Goal: Complete application form: Complete application form

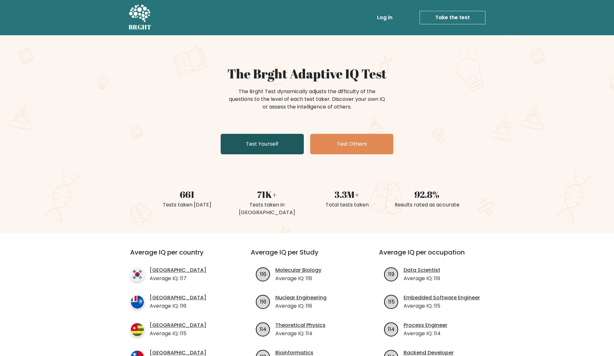
click at [268, 140] on link "Test Yourself" at bounding box center [262, 144] width 83 height 20
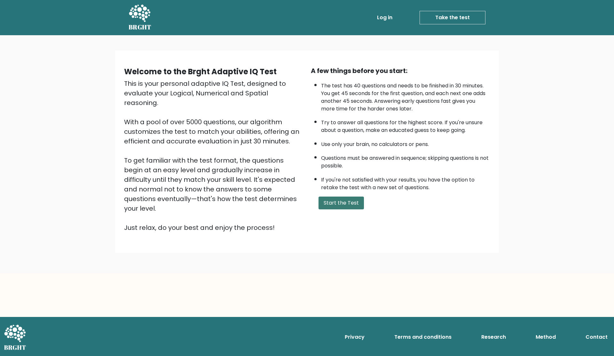
click at [345, 205] on button "Start the Test" at bounding box center [340, 202] width 45 height 13
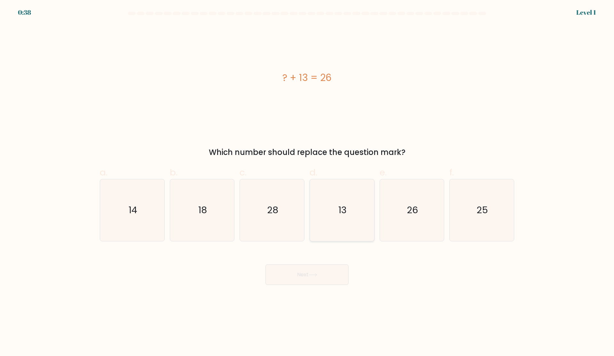
click at [346, 214] on text "13" at bounding box center [342, 209] width 8 height 13
click at [307, 182] on input "d. 13" at bounding box center [307, 180] width 0 height 4
radio input "true"
click at [320, 274] on button "Next" at bounding box center [306, 274] width 83 height 20
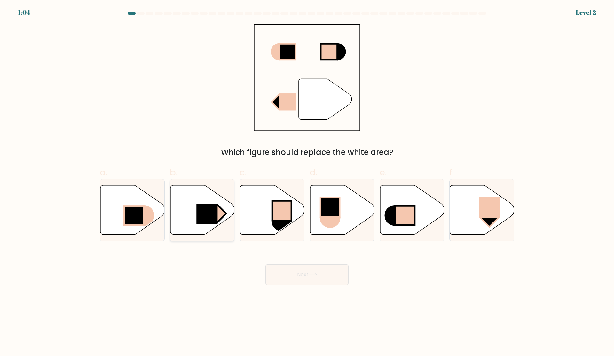
click at [212, 214] on rect at bounding box center [206, 213] width 21 height 20
click at [307, 182] on input "b." at bounding box center [307, 180] width 0 height 4
radio input "true"
click at [309, 273] on button "Next" at bounding box center [306, 274] width 83 height 20
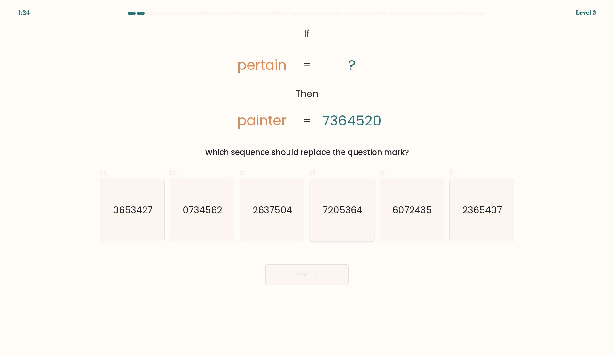
click at [335, 214] on text "7205364" at bounding box center [343, 209] width 40 height 13
click at [307, 182] on input "d. 7205364" at bounding box center [307, 180] width 0 height 4
radio input "true"
click at [312, 278] on button "Next" at bounding box center [306, 274] width 83 height 20
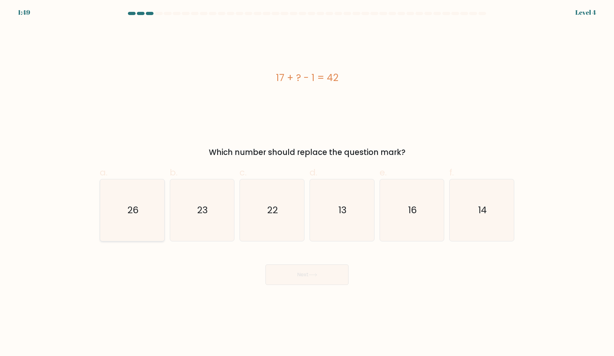
click at [119, 206] on icon "26" at bounding box center [132, 210] width 62 height 62
click at [307, 182] on input "a. 26" at bounding box center [307, 180] width 0 height 4
radio input "true"
click at [300, 278] on button "Next" at bounding box center [306, 274] width 83 height 20
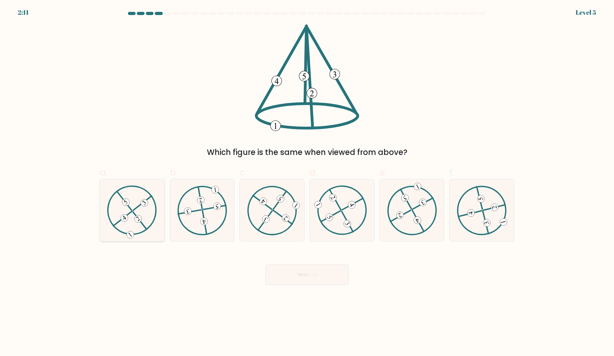
click at [138, 192] on icon at bounding box center [132, 209] width 50 height 49
click at [307, 182] on input "a." at bounding box center [307, 180] width 0 height 4
radio input "true"
click at [312, 276] on button "Next" at bounding box center [306, 274] width 83 height 20
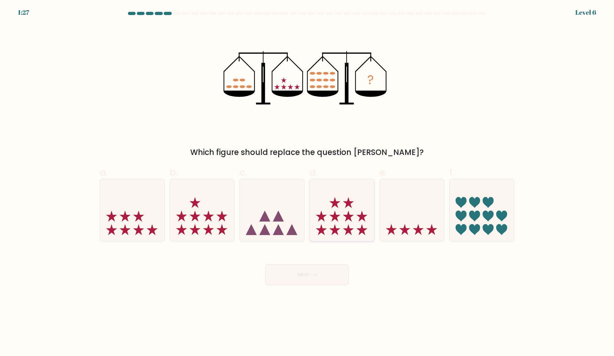
click at [341, 224] on icon at bounding box center [342, 209] width 64 height 53
click at [307, 182] on input "d." at bounding box center [307, 180] width 0 height 4
radio input "true"
click at [315, 275] on icon at bounding box center [313, 275] width 9 height 4
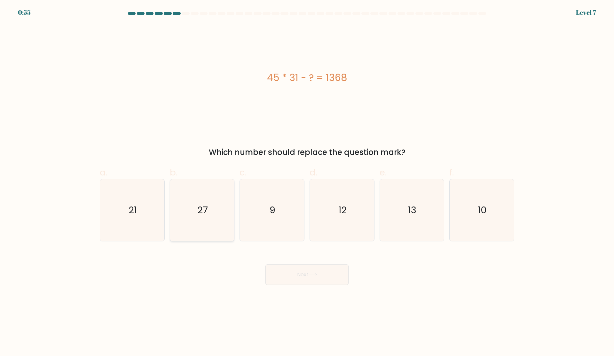
click at [197, 208] on icon "27" at bounding box center [202, 210] width 62 height 62
click at [307, 182] on input "b. 27" at bounding box center [307, 180] width 0 height 4
radio input "true"
click at [315, 279] on button "Next" at bounding box center [306, 274] width 83 height 20
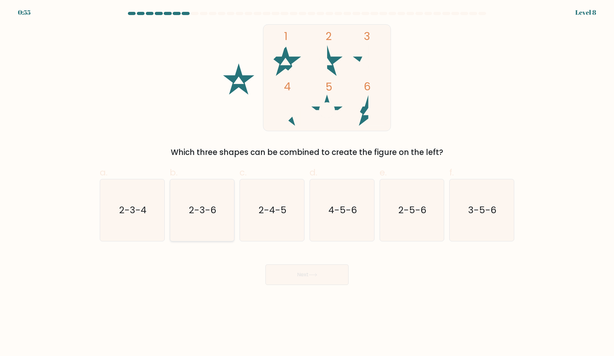
click at [195, 218] on icon "2-3-6" at bounding box center [202, 210] width 62 height 62
click at [307, 182] on input "b. 2-3-6" at bounding box center [307, 180] width 0 height 4
radio input "true"
click at [330, 274] on button "Next" at bounding box center [306, 274] width 83 height 20
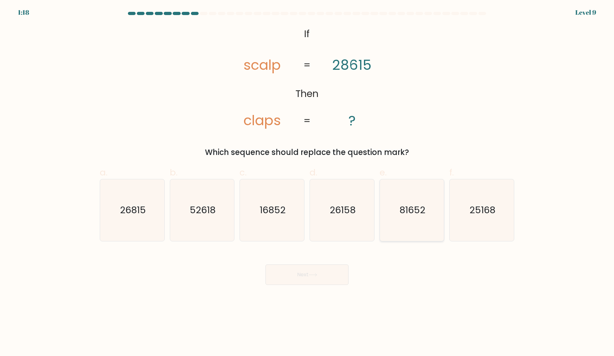
click at [422, 211] on text "81652" at bounding box center [412, 209] width 26 height 13
click at [307, 182] on input "e. 81652" at bounding box center [307, 180] width 0 height 4
radio input "true"
click at [307, 283] on button "Next" at bounding box center [306, 274] width 83 height 20
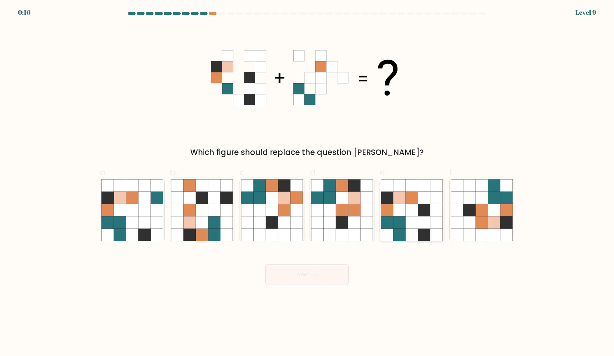
click at [412, 228] on icon at bounding box center [412, 234] width 12 height 12
click at [307, 182] on input "e." at bounding box center [307, 180] width 0 height 4
radio input "true"
click at [326, 271] on button "Next" at bounding box center [306, 274] width 83 height 20
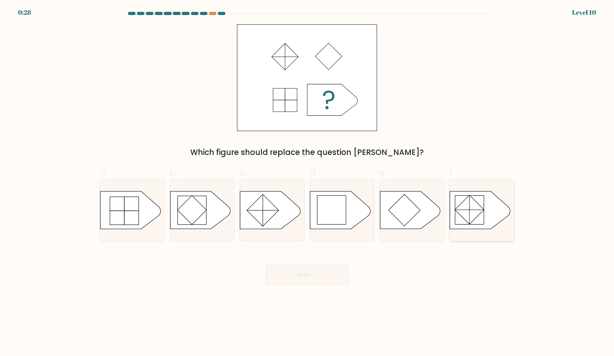
click at [494, 211] on icon at bounding box center [480, 209] width 60 height 37
click at [307, 182] on input "f." at bounding box center [307, 180] width 0 height 4
radio input "true"
click at [340, 282] on button "Next" at bounding box center [306, 274] width 83 height 20
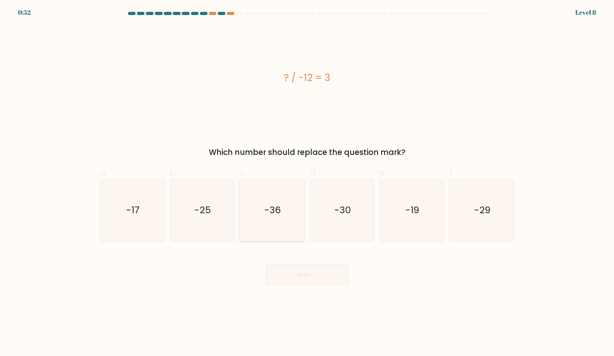
click at [272, 197] on icon "-36" at bounding box center [272, 210] width 62 height 62
click at [307, 182] on input "c. -36" at bounding box center [307, 180] width 0 height 4
radio input "true"
click at [305, 273] on button "Next" at bounding box center [306, 274] width 83 height 20
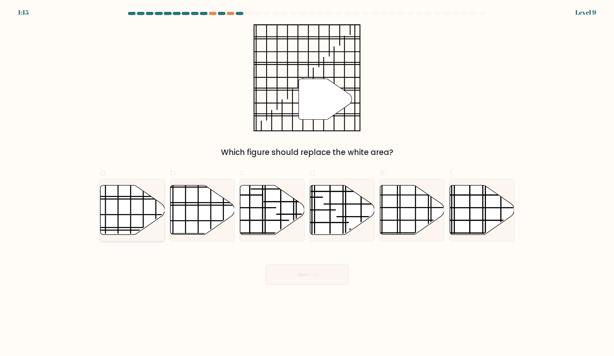
click at [139, 220] on icon at bounding box center [132, 209] width 64 height 49
click at [307, 182] on input "a." at bounding box center [307, 180] width 0 height 4
radio input "true"
click at [325, 275] on button "Next" at bounding box center [306, 274] width 83 height 20
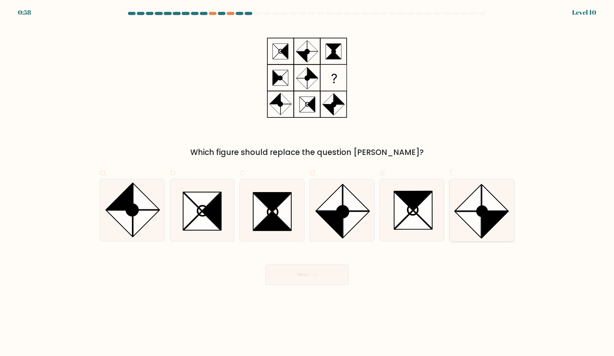
click at [478, 218] on icon at bounding box center [468, 224] width 26 height 26
click at [307, 182] on input "f." at bounding box center [307, 180] width 0 height 4
radio input "true"
click at [289, 228] on icon at bounding box center [272, 221] width 37 height 19
click at [307, 182] on input "c." at bounding box center [307, 180] width 0 height 4
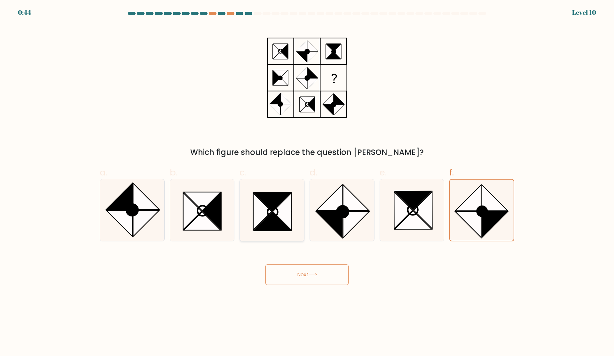
radio input "true"
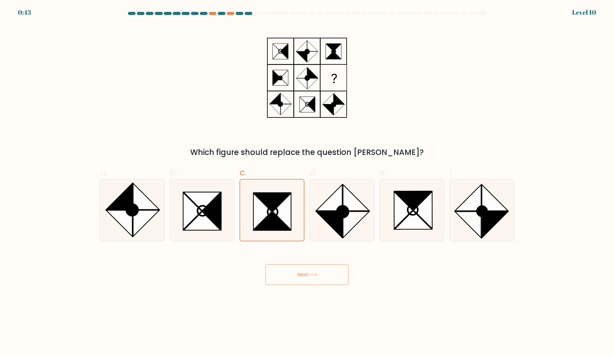
click at [322, 271] on button "Next" at bounding box center [306, 274] width 83 height 20
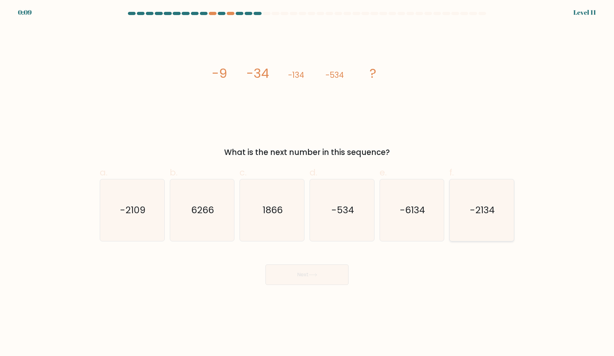
click at [482, 232] on icon "-2134" at bounding box center [482, 210] width 62 height 62
click at [307, 182] on input "f. -2134" at bounding box center [307, 180] width 0 height 4
radio input "true"
click at [415, 225] on icon "-6134" at bounding box center [412, 210] width 62 height 62
click at [307, 182] on input "e. -6134" at bounding box center [307, 180] width 0 height 4
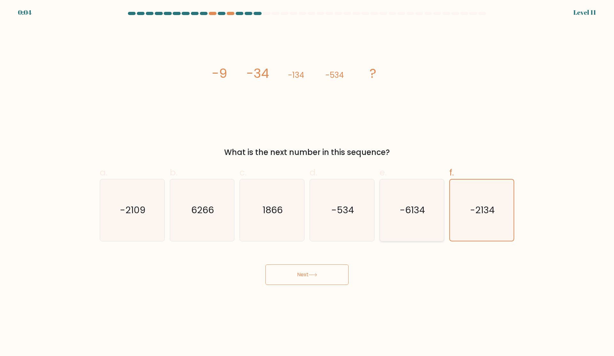
radio input "true"
click at [505, 208] on icon "-2134" at bounding box center [482, 210] width 62 height 62
click at [307, 182] on input "f. -2134" at bounding box center [307, 180] width 0 height 4
radio input "true"
click at [326, 277] on button "Next" at bounding box center [306, 274] width 83 height 20
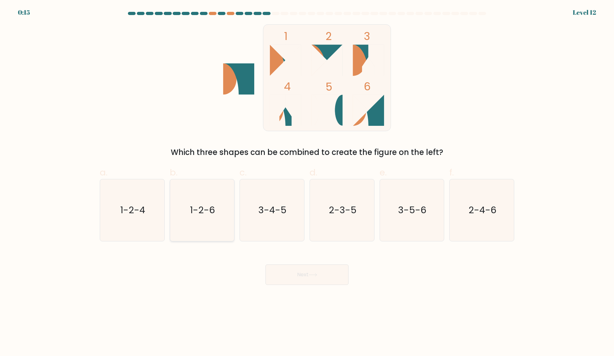
click at [200, 199] on icon "1-2-6" at bounding box center [202, 210] width 62 height 62
click at [307, 182] on input "b. 1-2-6" at bounding box center [307, 180] width 0 height 4
radio input "true"
click at [291, 271] on button "Next" at bounding box center [306, 274] width 83 height 20
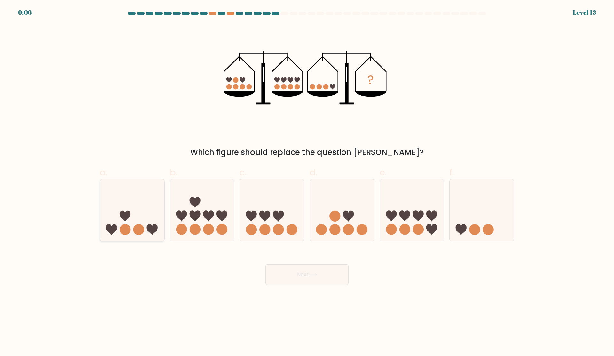
click at [120, 196] on icon at bounding box center [132, 209] width 64 height 53
click at [307, 182] on input "a." at bounding box center [307, 180] width 0 height 4
radio input "true"
click at [326, 275] on button "Next" at bounding box center [306, 274] width 83 height 20
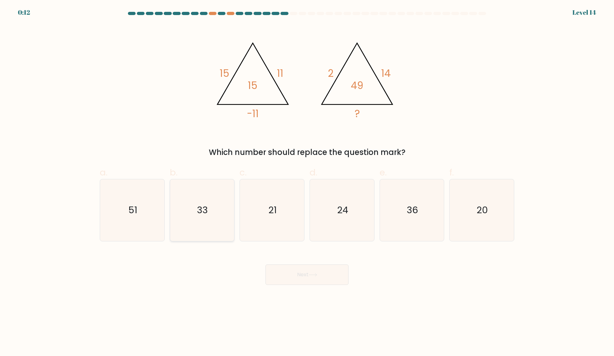
click at [184, 225] on icon "33" at bounding box center [202, 210] width 62 height 62
click at [307, 182] on input "b. 33" at bounding box center [307, 180] width 0 height 4
radio input "true"
click at [324, 272] on button "Next" at bounding box center [306, 274] width 83 height 20
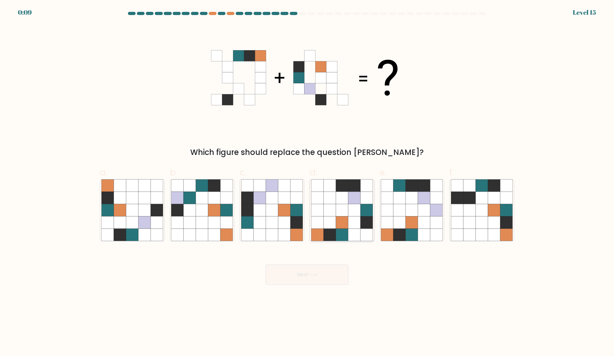
click at [340, 211] on icon at bounding box center [342, 210] width 12 height 12
click at [307, 182] on input "d." at bounding box center [307, 180] width 0 height 4
radio input "true"
click at [324, 273] on button "Next" at bounding box center [306, 274] width 83 height 20
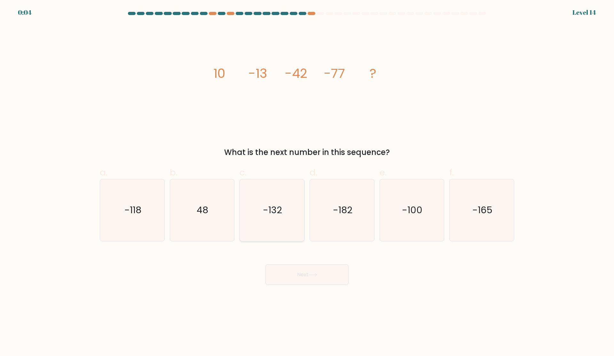
click at [273, 206] on text "-132" at bounding box center [272, 209] width 19 height 13
click at [307, 182] on input "c. -132" at bounding box center [307, 180] width 0 height 4
radio input "true"
click at [312, 277] on button "Next" at bounding box center [306, 274] width 83 height 20
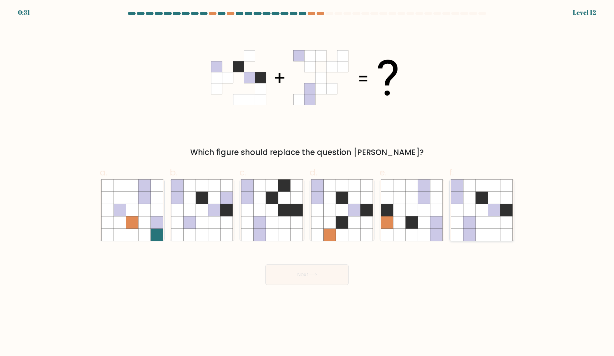
click at [460, 234] on icon at bounding box center [457, 234] width 12 height 12
click at [307, 182] on input "f." at bounding box center [307, 180] width 0 height 4
radio input "true"
click at [323, 274] on button "Next" at bounding box center [306, 274] width 83 height 20
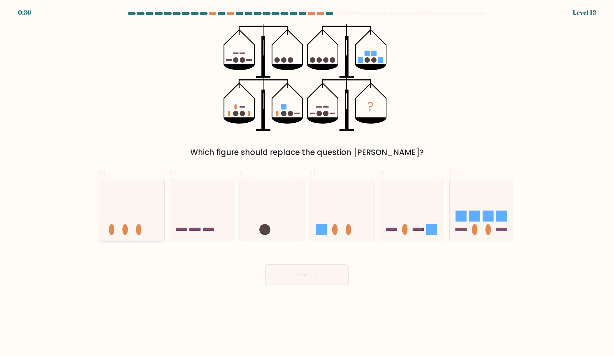
click at [156, 224] on icon at bounding box center [132, 209] width 64 height 53
click at [307, 182] on input "a." at bounding box center [307, 180] width 0 height 4
radio input "true"
click at [488, 234] on ellipse at bounding box center [487, 229] width 5 height 11
click at [307, 182] on input "f." at bounding box center [307, 180] width 0 height 4
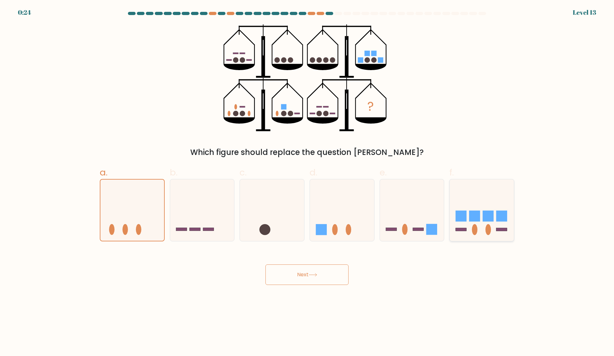
radio input "true"
click at [327, 284] on button "Next" at bounding box center [306, 274] width 83 height 20
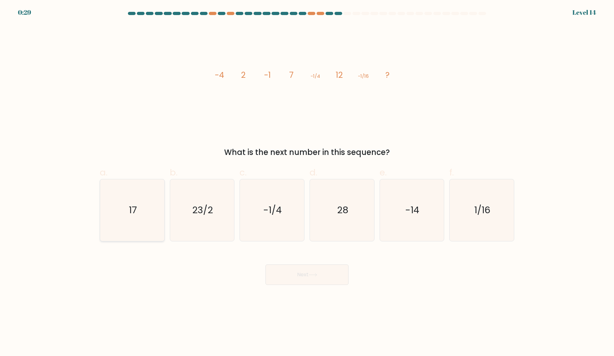
click at [111, 218] on icon "17" at bounding box center [132, 210] width 62 height 62
click at [307, 182] on input "a. 17" at bounding box center [307, 180] width 0 height 4
radio input "true"
click at [298, 278] on button "Next" at bounding box center [306, 274] width 83 height 20
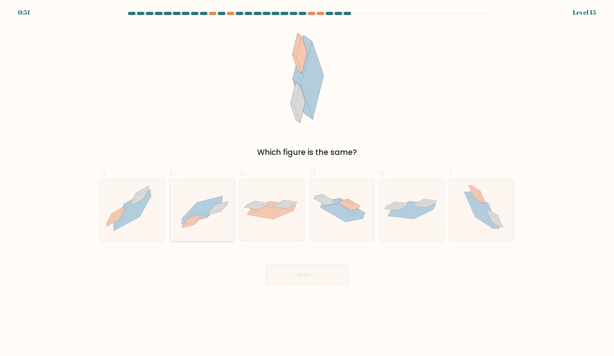
click at [201, 213] on icon at bounding box center [195, 217] width 27 height 12
click at [307, 182] on input "b." at bounding box center [307, 180] width 0 height 4
radio input "true"
click at [320, 270] on button "Next" at bounding box center [306, 274] width 83 height 20
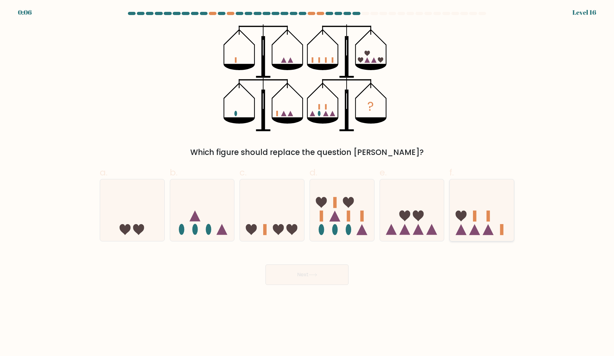
click at [498, 221] on icon at bounding box center [482, 209] width 64 height 53
click at [307, 182] on input "f." at bounding box center [307, 180] width 0 height 4
radio input "true"
click at [332, 270] on button "Next" at bounding box center [306, 274] width 83 height 20
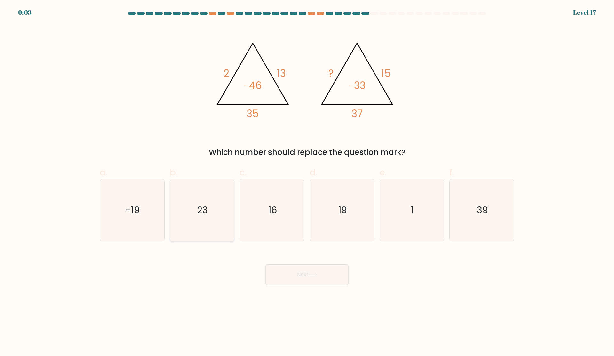
click at [215, 200] on icon "23" at bounding box center [202, 210] width 62 height 62
click at [307, 182] on input "b. 23" at bounding box center [307, 180] width 0 height 4
radio input "true"
click at [317, 276] on icon at bounding box center [313, 275] width 9 height 4
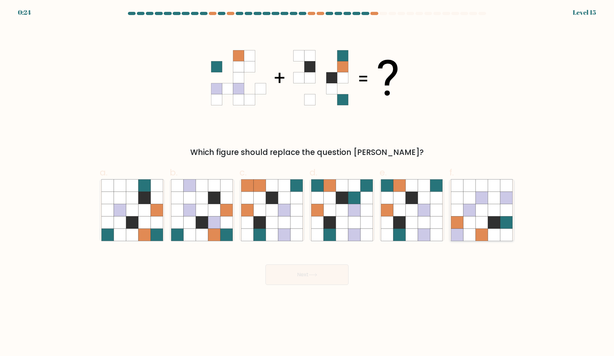
click at [507, 228] on icon at bounding box center [506, 222] width 12 height 12
click at [307, 182] on input "f." at bounding box center [307, 180] width 0 height 4
radio input "true"
click at [469, 228] on icon at bounding box center [470, 222] width 12 height 12
click at [307, 182] on input "f." at bounding box center [307, 180] width 0 height 4
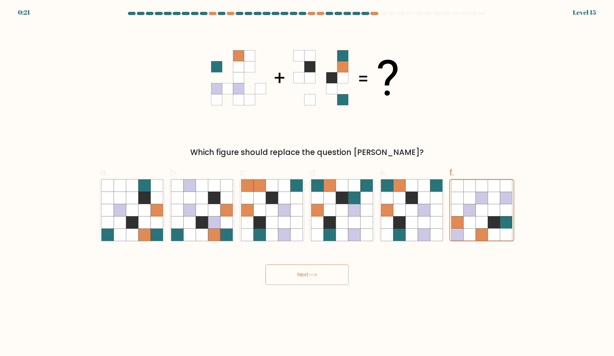
click at [327, 269] on button "Next" at bounding box center [306, 274] width 83 height 20
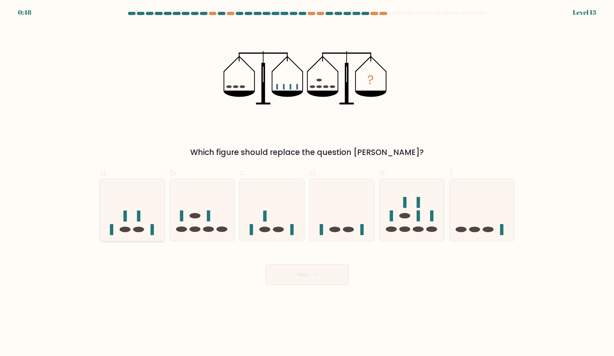
click at [132, 189] on icon at bounding box center [132, 209] width 64 height 53
click at [307, 182] on input "a." at bounding box center [307, 180] width 0 height 4
radio input "true"
click at [317, 274] on icon at bounding box center [313, 275] width 9 height 4
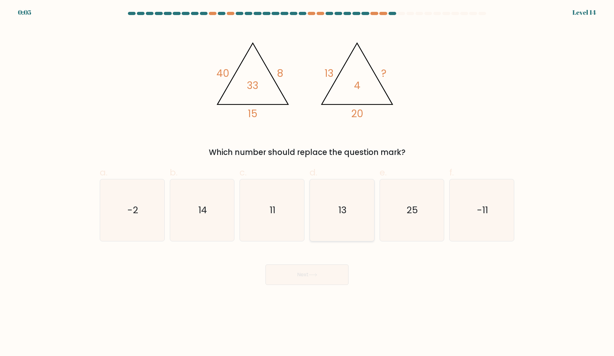
click at [353, 213] on icon "13" at bounding box center [342, 210] width 62 height 62
click at [307, 182] on input "d. 13" at bounding box center [307, 180] width 0 height 4
radio input "true"
click at [310, 283] on button "Next" at bounding box center [306, 274] width 83 height 20
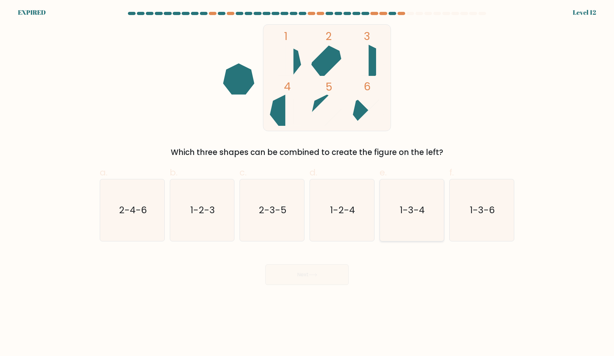
click at [402, 228] on icon "1-3-4" at bounding box center [412, 210] width 62 height 62
click at [307, 182] on input "e. 1-3-4" at bounding box center [307, 180] width 0 height 4
radio input "true"
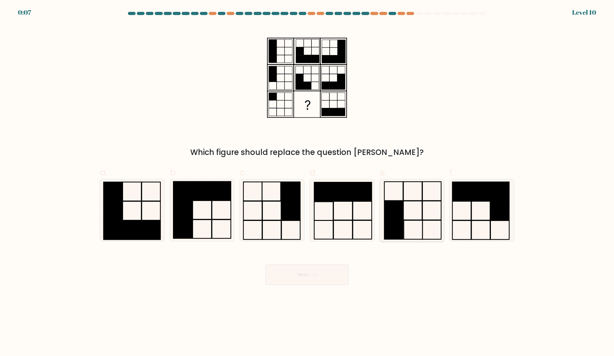
click at [426, 228] on icon at bounding box center [412, 210] width 62 height 62
click at [307, 182] on input "e." at bounding box center [307, 180] width 0 height 4
radio input "true"
click at [316, 277] on button "Next" at bounding box center [306, 274] width 83 height 20
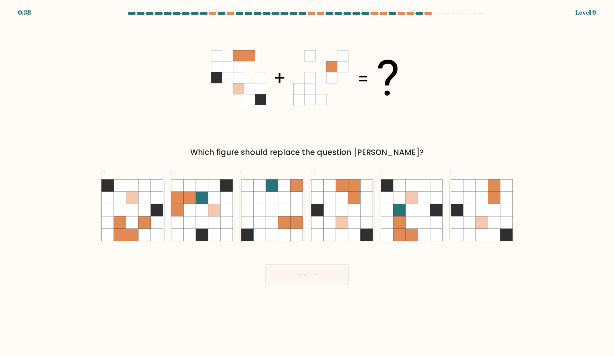
click at [590, 13] on form at bounding box center [307, 148] width 614 height 273
click at [30, 10] on div "0:34" at bounding box center [24, 13] width 13 height 10
